Goal: Task Accomplishment & Management: Manage account settings

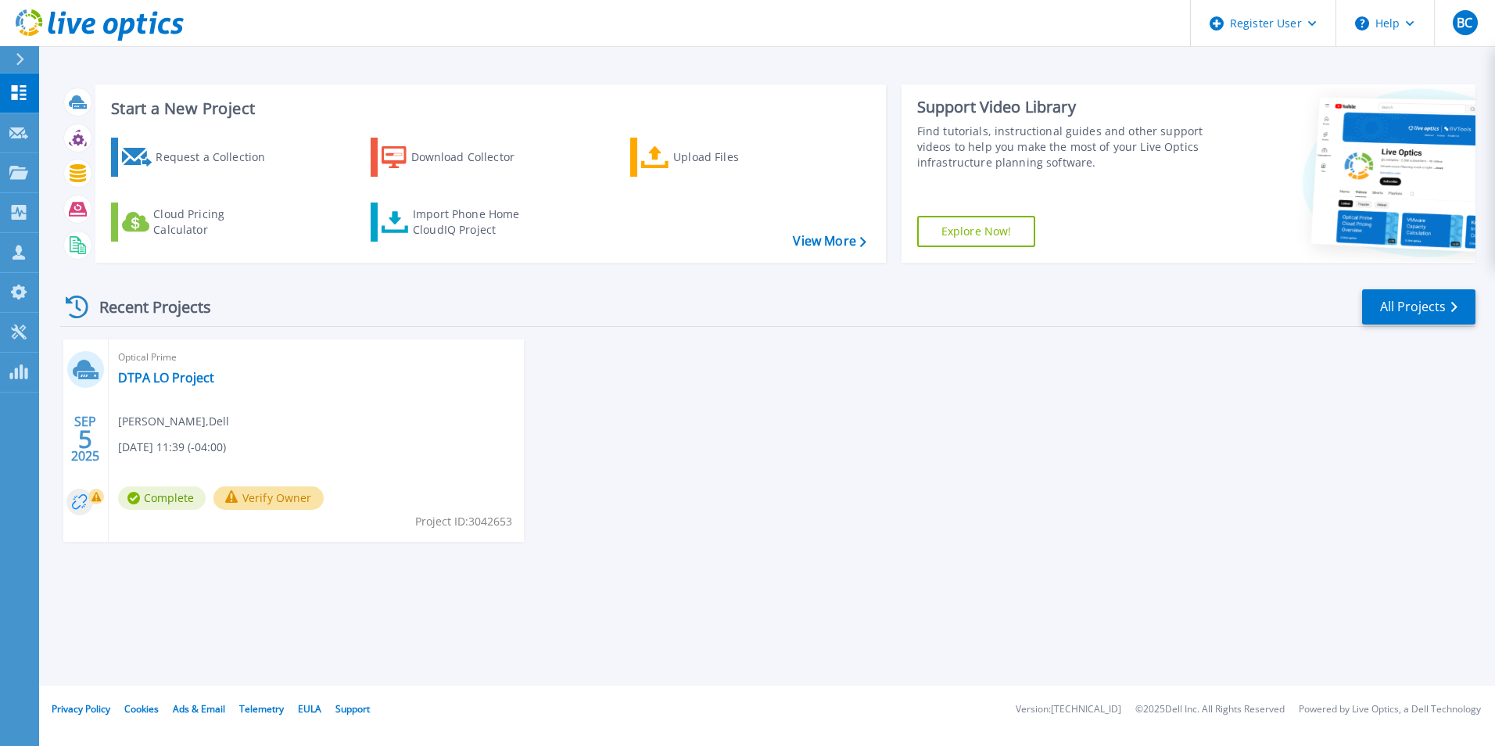
click at [79, 500] on circle at bounding box center [79, 502] width 27 height 27
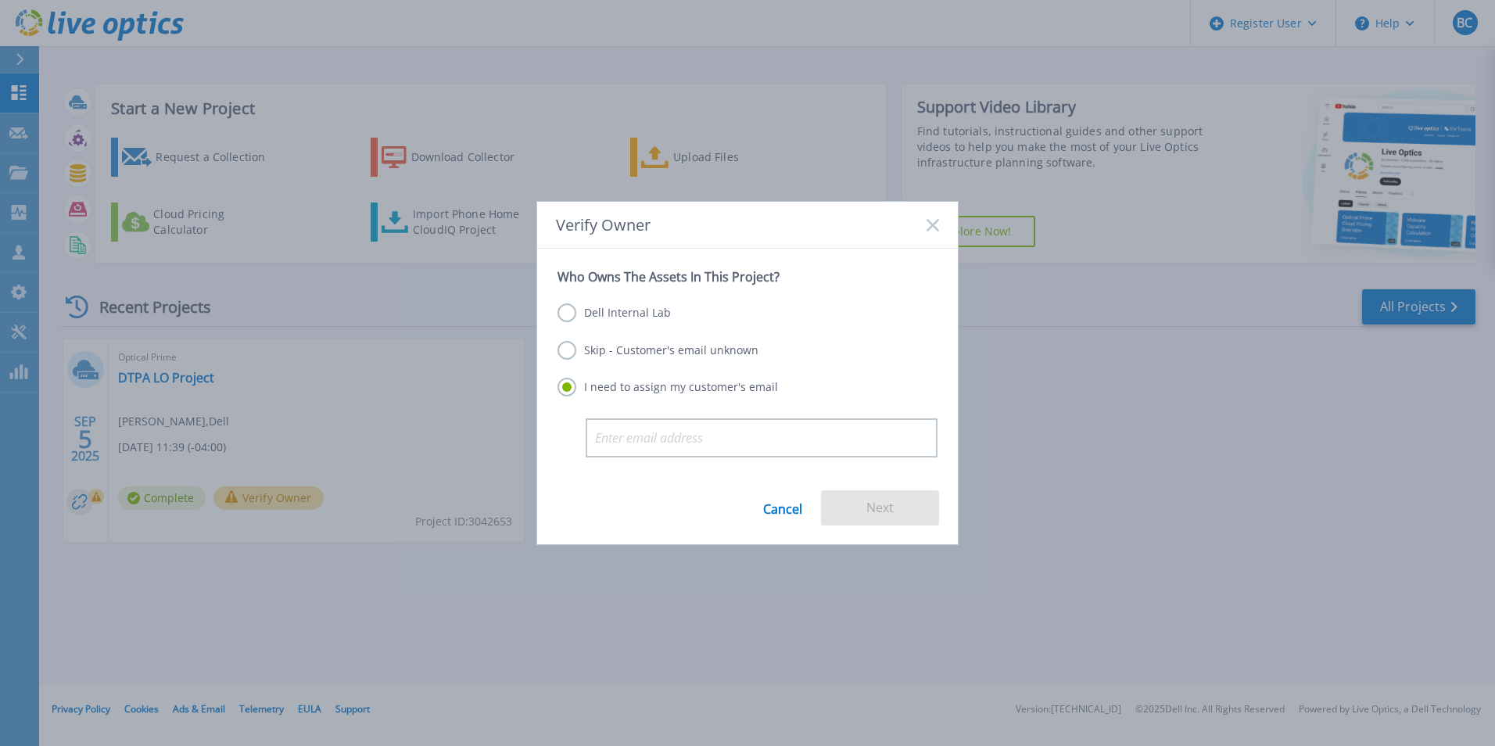
click at [623, 308] on label "Dell Internal Lab" at bounding box center [614, 312] width 113 height 19
click at [0, 0] on input "Dell Internal Lab" at bounding box center [0, 0] width 0 height 0
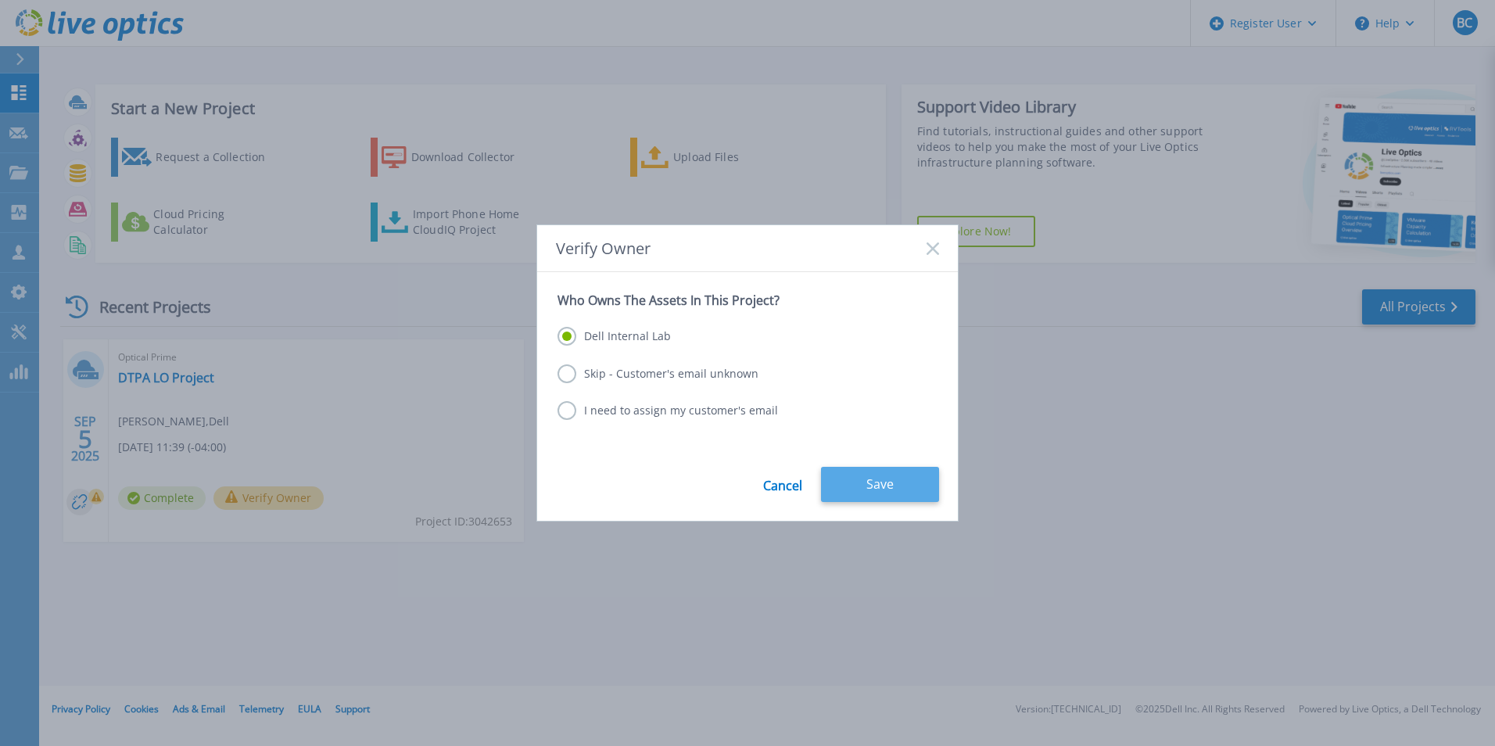
click at [878, 491] on button "Save" at bounding box center [880, 484] width 118 height 35
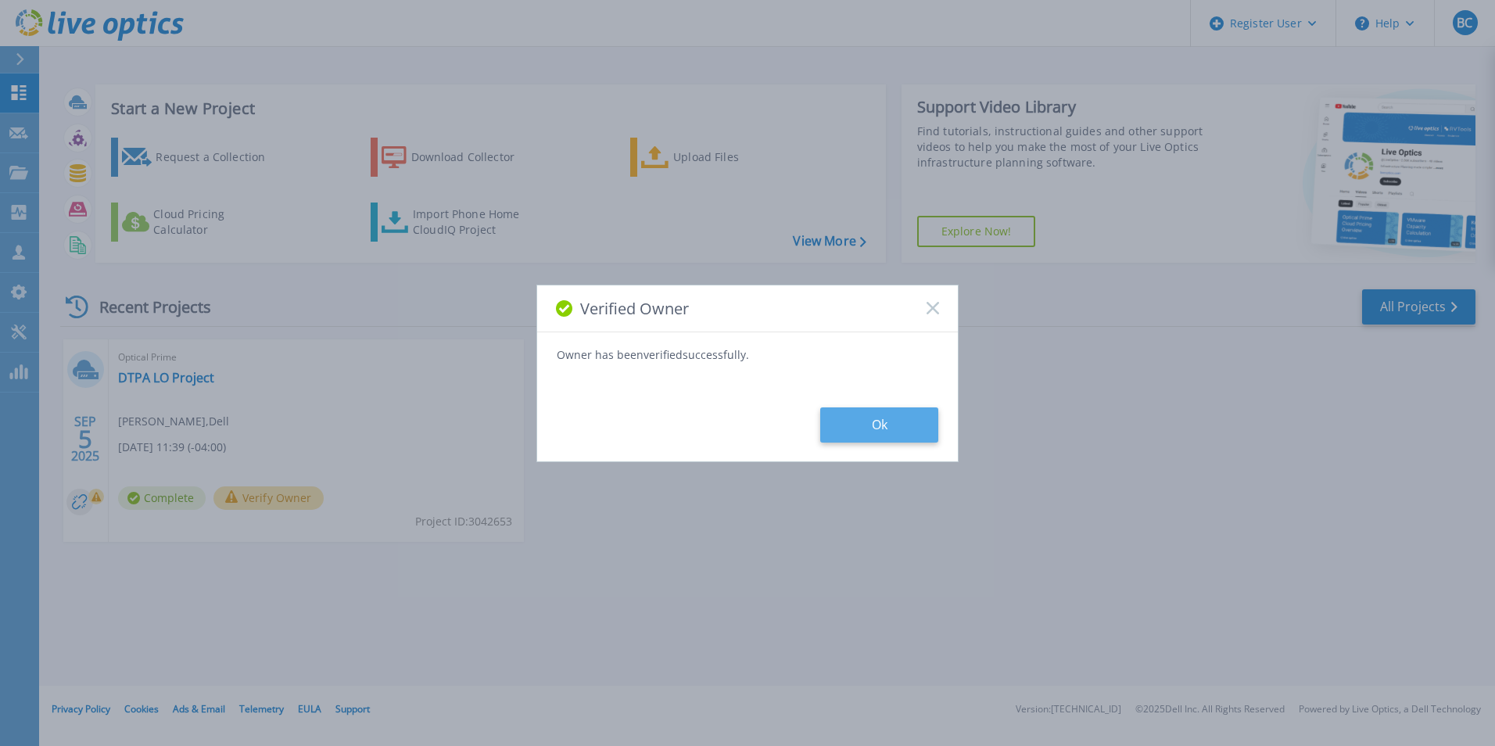
click at [862, 421] on button "Ok" at bounding box center [879, 424] width 118 height 35
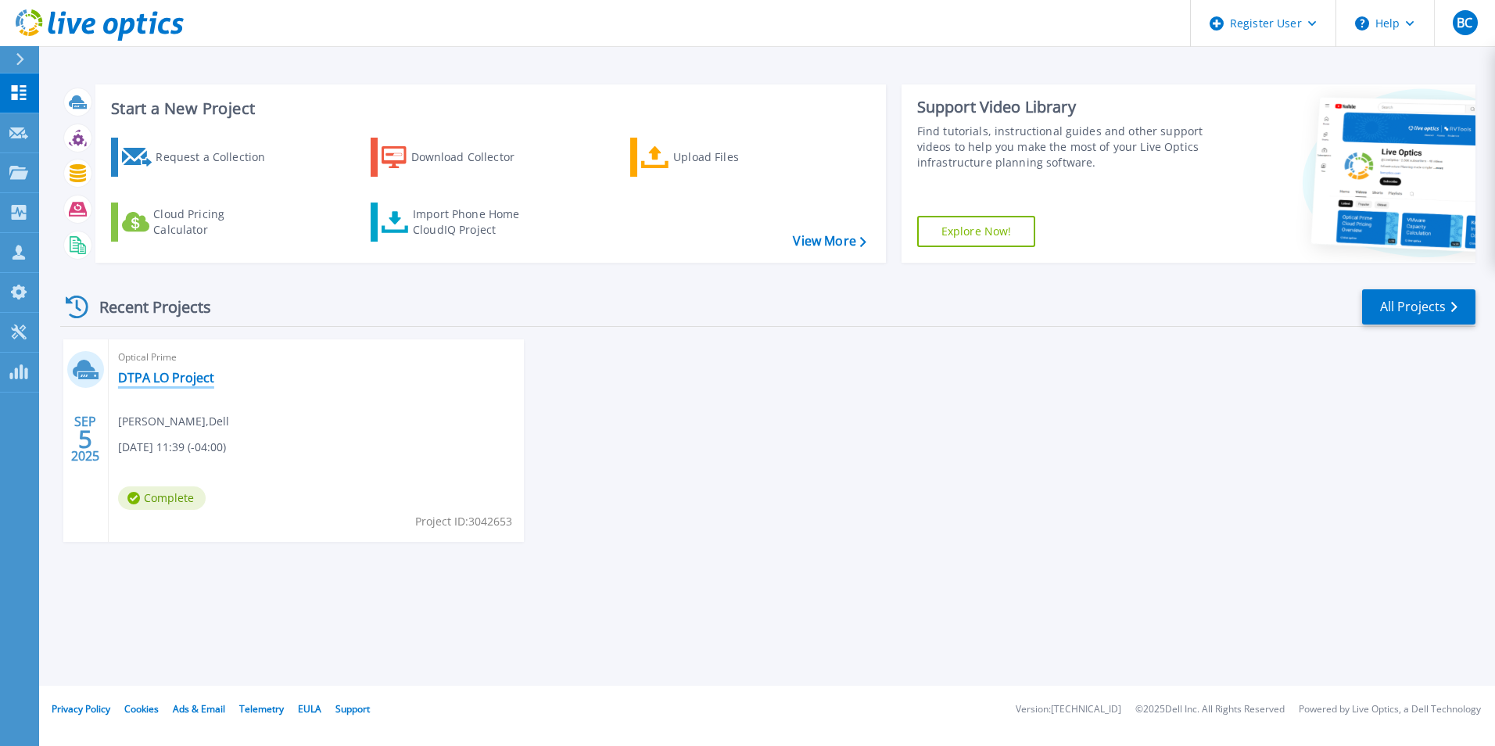
click at [155, 386] on link "DTPA LO Project" at bounding box center [166, 378] width 96 height 16
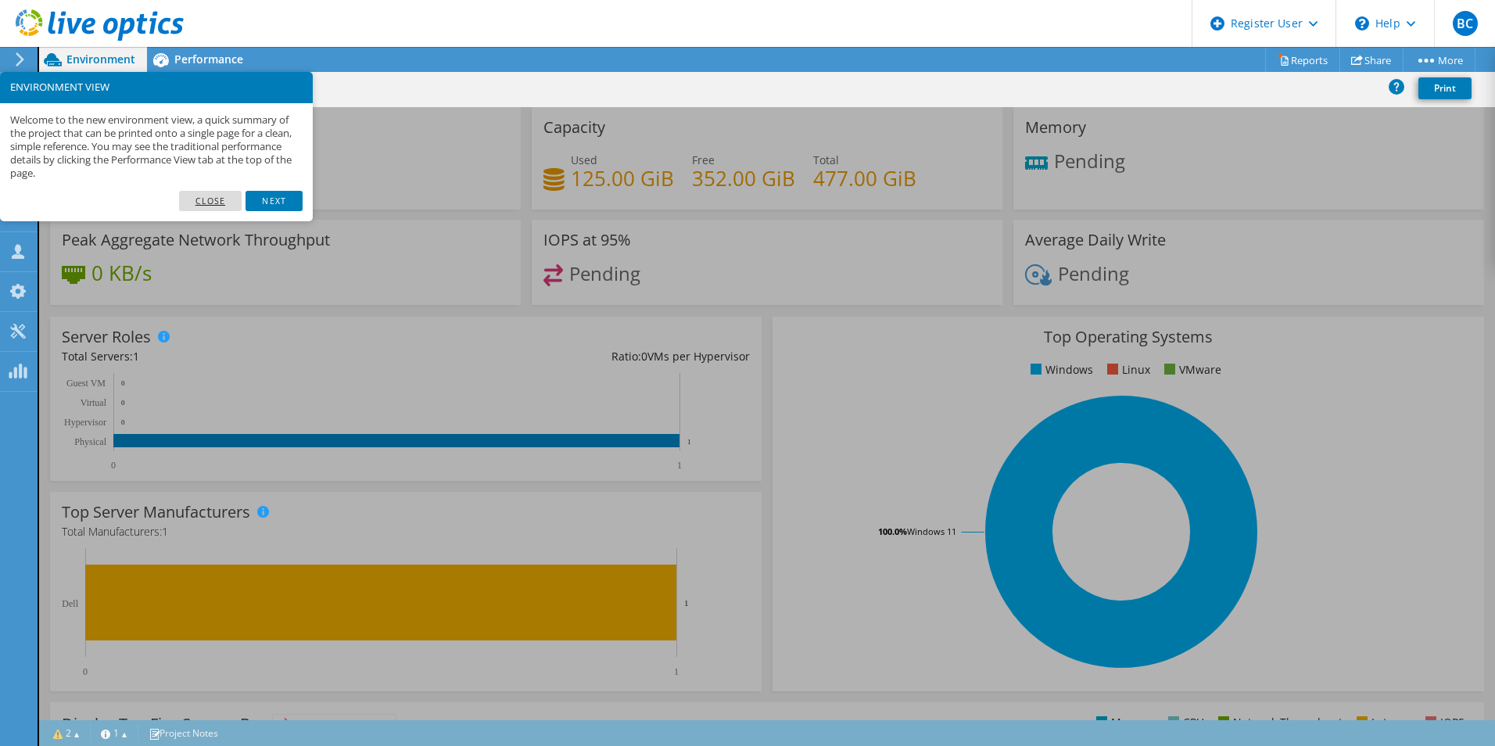
click at [230, 200] on link "Close" at bounding box center [210, 201] width 63 height 20
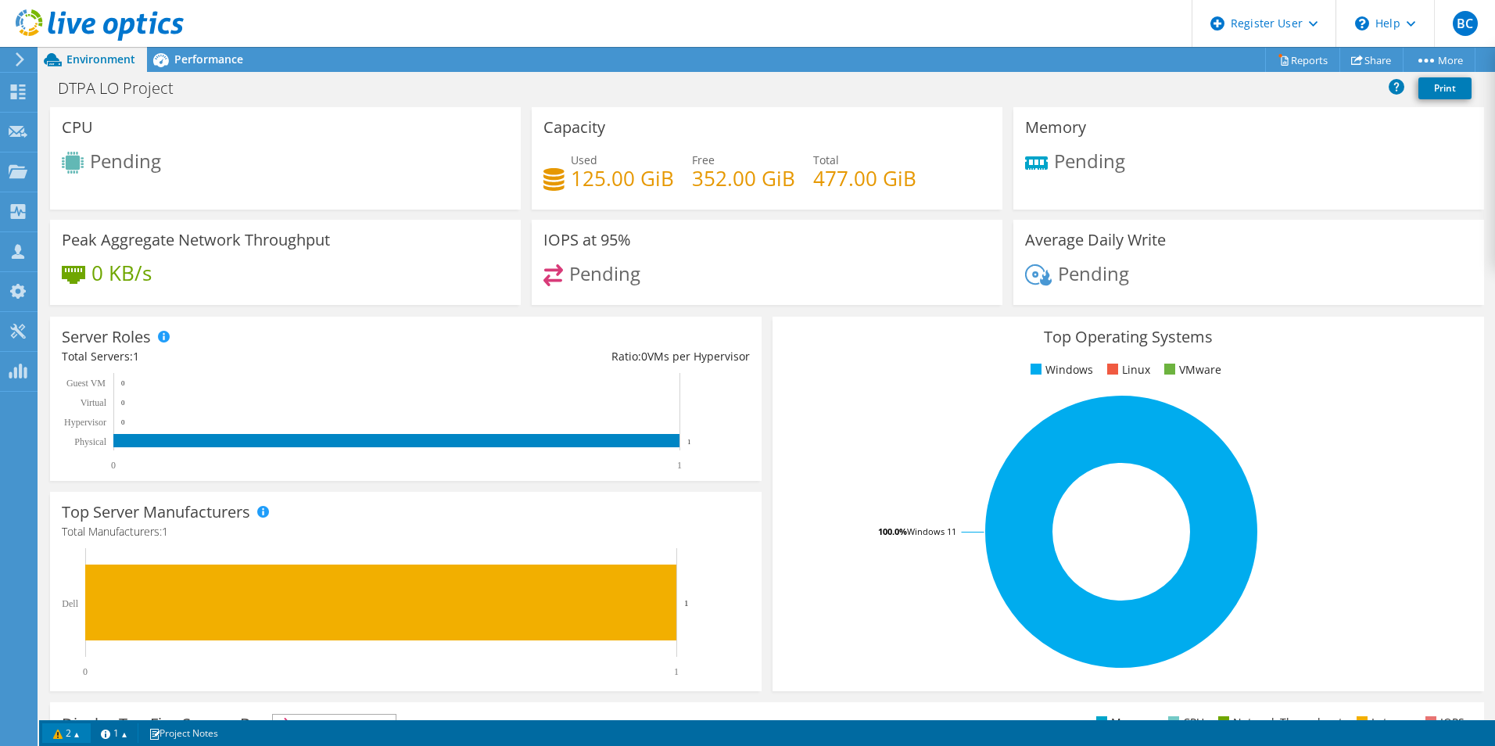
click at [65, 731] on link "2" at bounding box center [66, 733] width 48 height 20
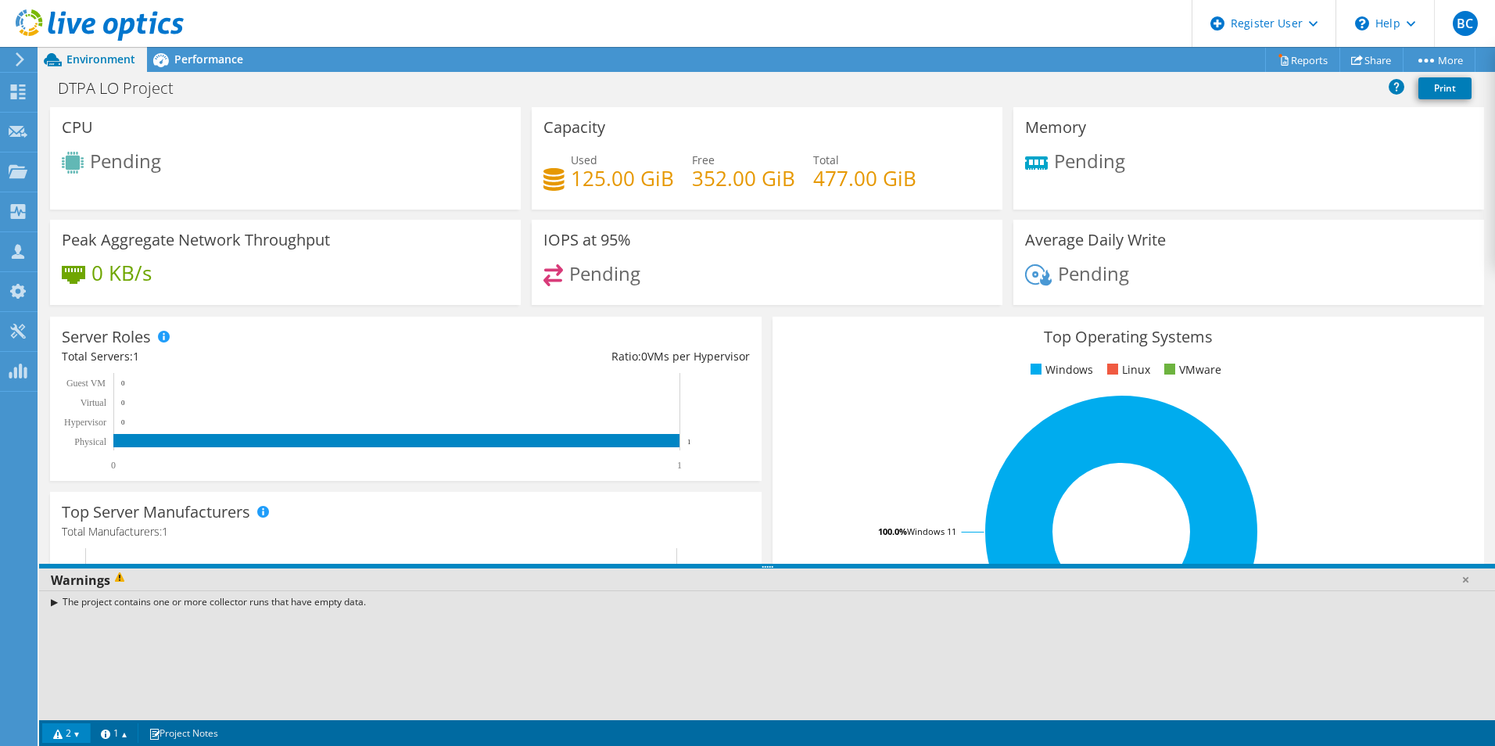
click at [59, 598] on div "The project contains one or more collector runs that have empty data." at bounding box center [767, 602] width 1456 height 23
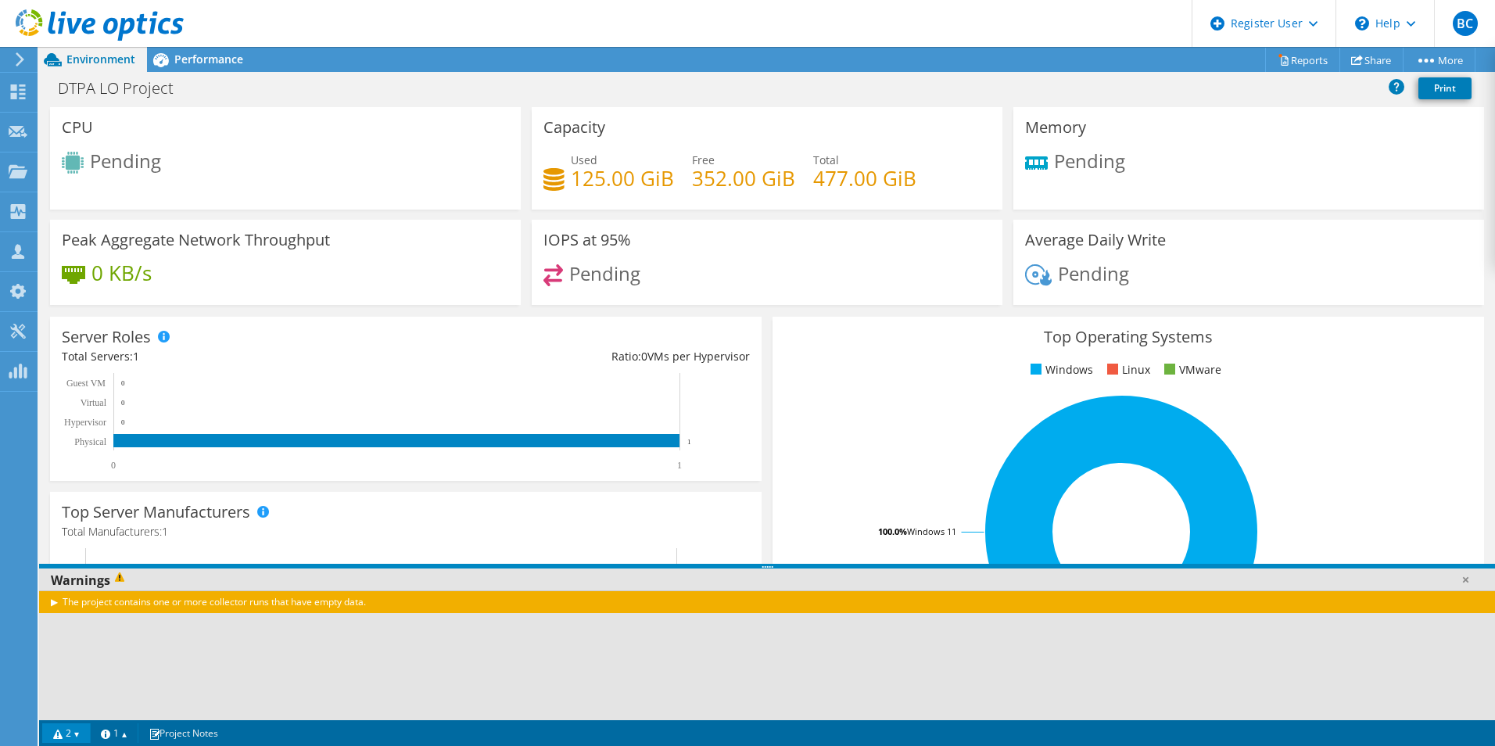
click at [49, 609] on div "The project contains one or more collector runs that have empty data." at bounding box center [767, 602] width 1456 height 23
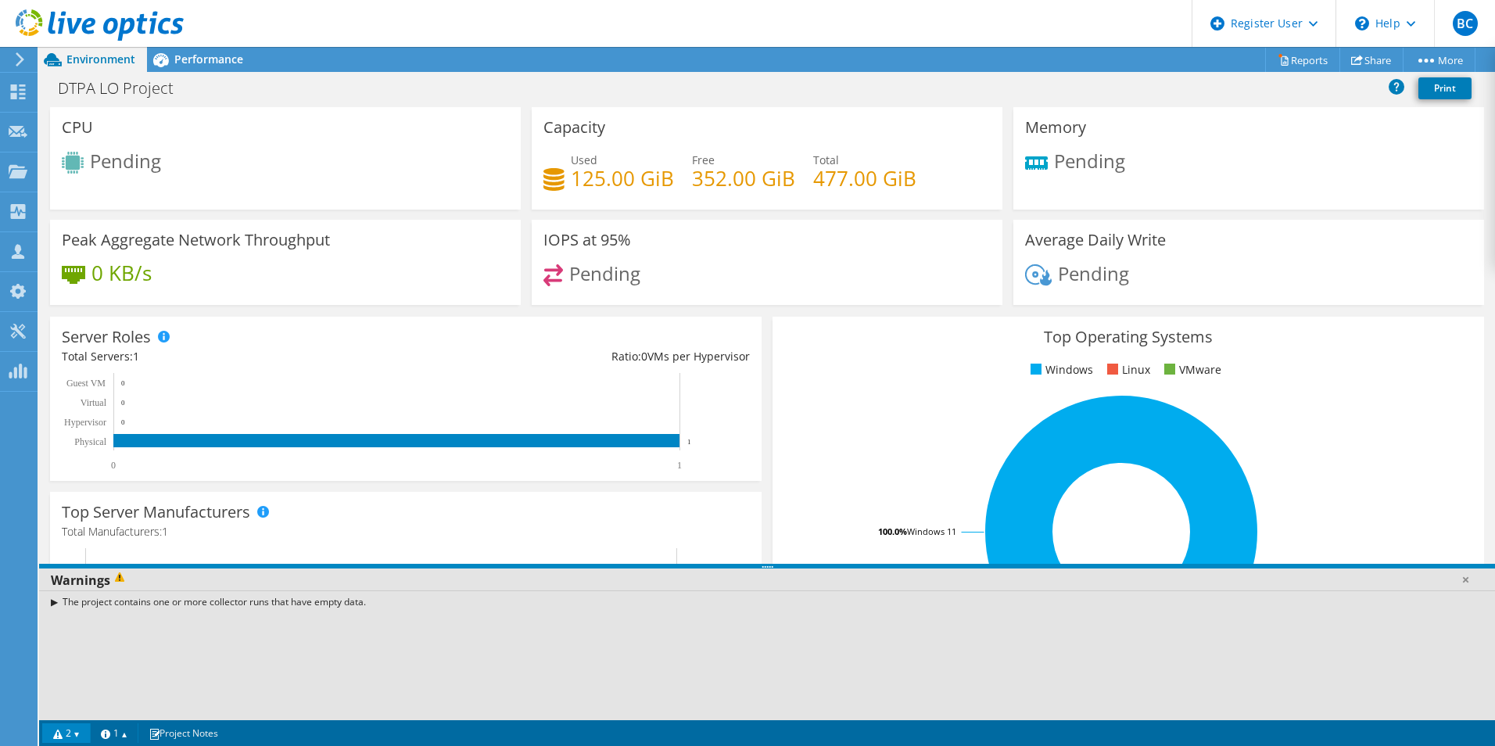
click at [81, 734] on link "2" at bounding box center [66, 733] width 48 height 20
